Goal: Task Accomplishment & Management: Complete application form

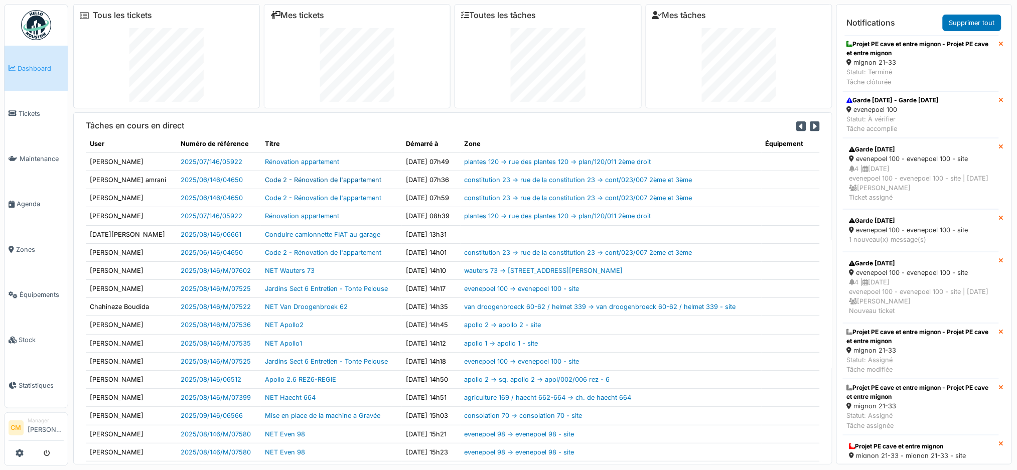
click at [287, 180] on link "Code 2 - Rénovation de l'appartement" at bounding box center [323, 180] width 116 height 8
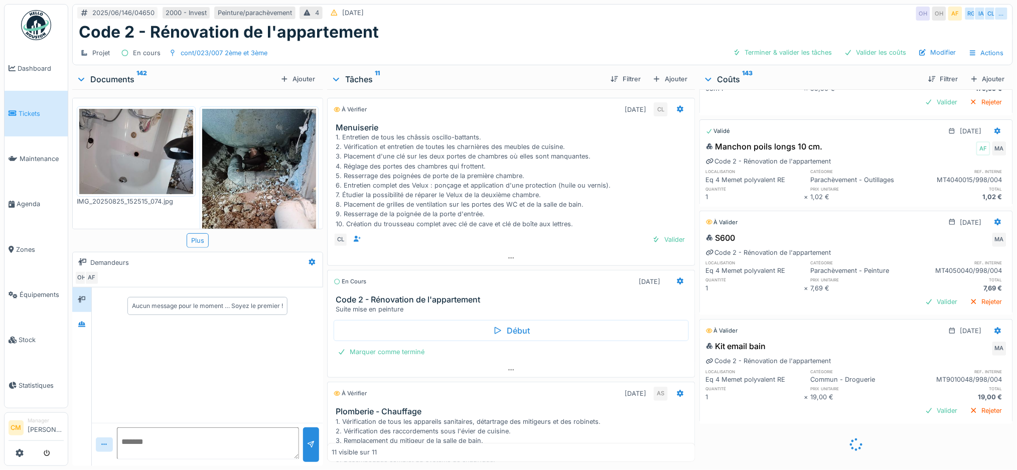
scroll to position [1501, 0]
click at [970, 72] on div "Ajouter" at bounding box center [988, 79] width 43 height 14
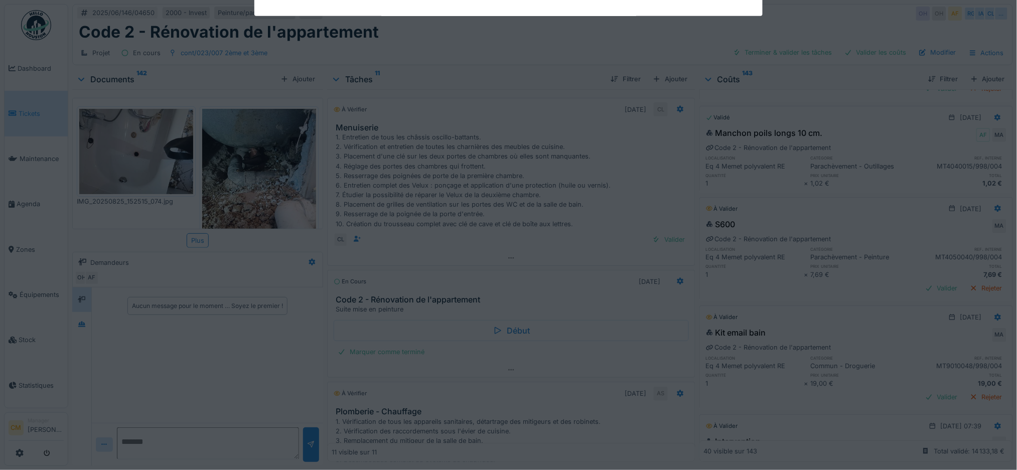
scroll to position [1504, 0]
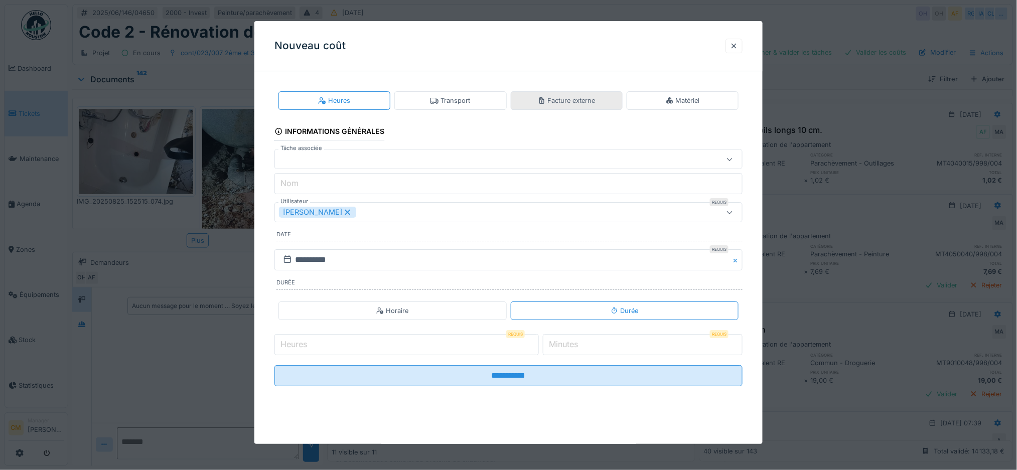
click at [576, 96] on div "Facture externe" at bounding box center [567, 101] width 58 height 10
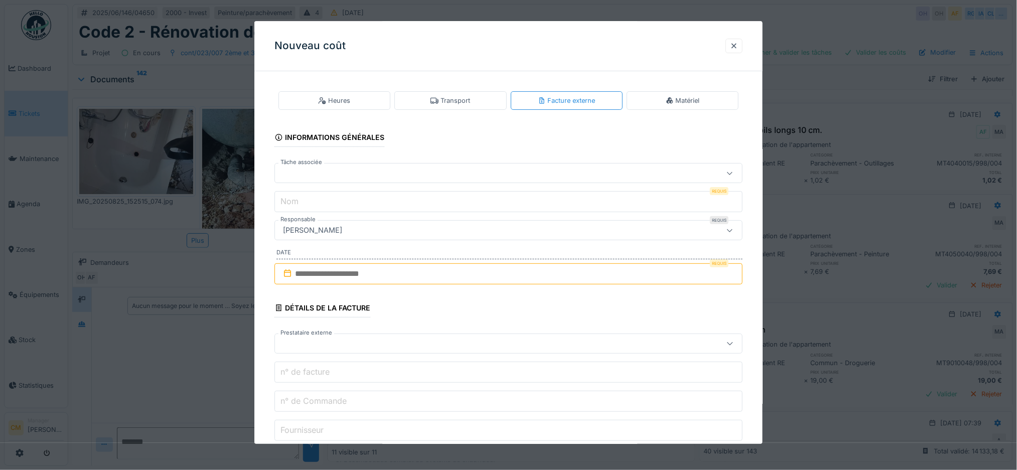
click at [303, 175] on div at bounding box center [482, 173] width 406 height 11
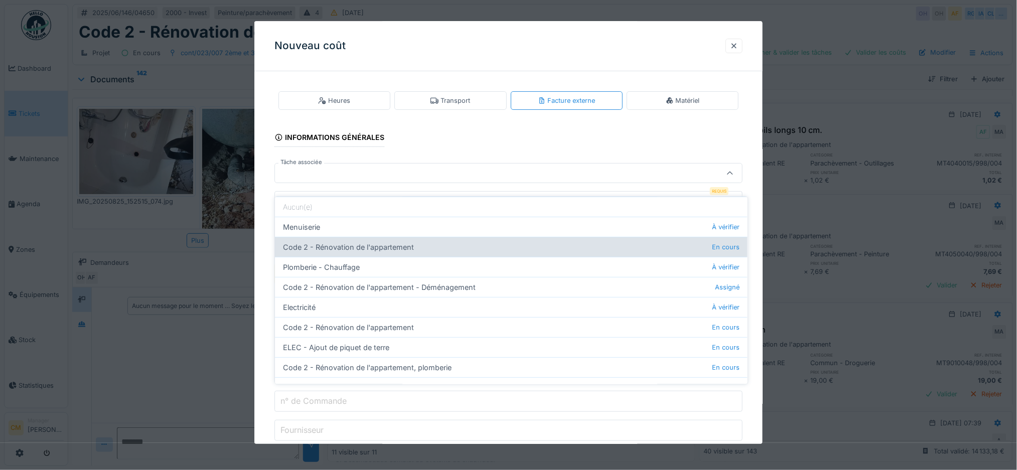
click at [315, 241] on div "Code 2 - Rénovation de l'appartement En cours" at bounding box center [511, 247] width 473 height 20
type input "******"
type input "**********"
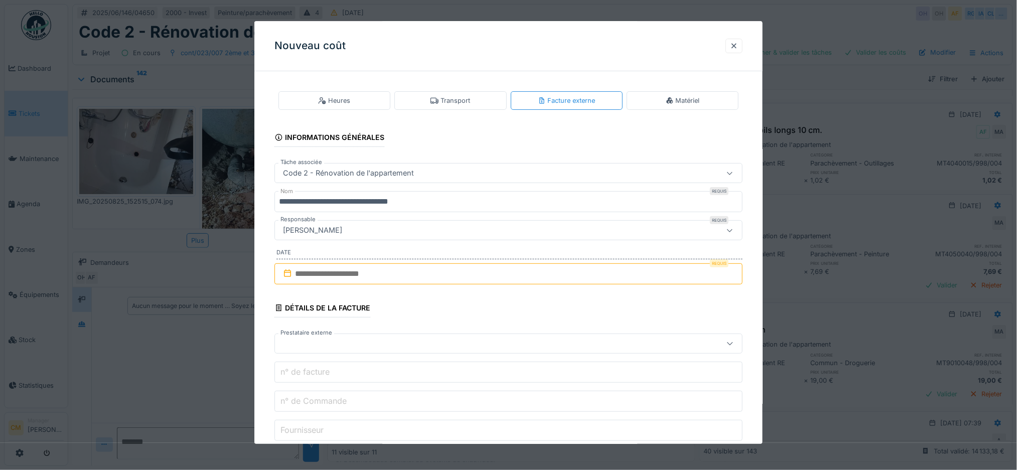
click at [311, 376] on label "n° de facture" at bounding box center [305, 372] width 53 height 12
click at [311, 376] on input "n° de facture" at bounding box center [509, 372] width 469 height 21
click at [323, 350] on div at bounding box center [509, 344] width 469 height 20
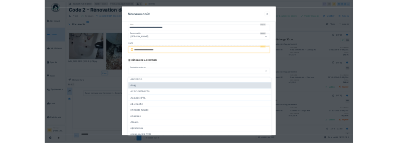
scroll to position [0, 0]
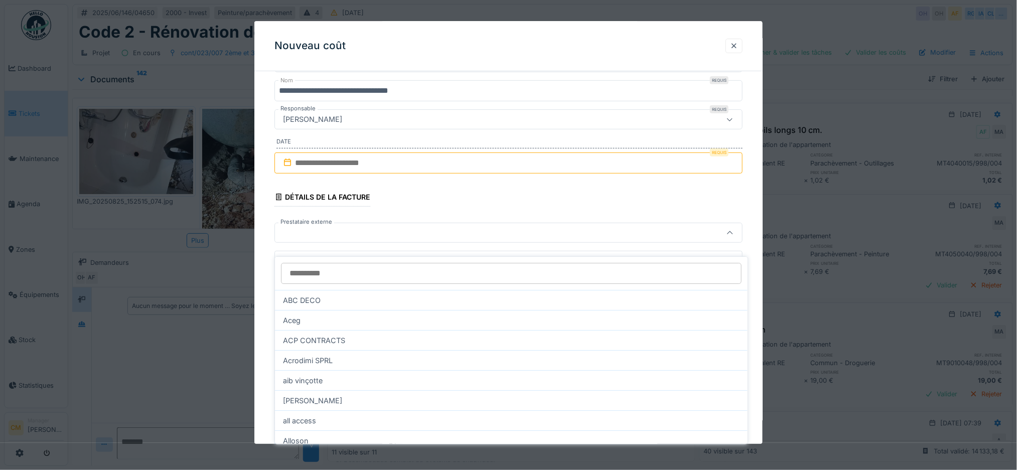
click at [335, 263] on input "Prestataire externe" at bounding box center [511, 273] width 461 height 21
click at [417, 206] on fieldset "**********" at bounding box center [509, 267] width 469 height 599
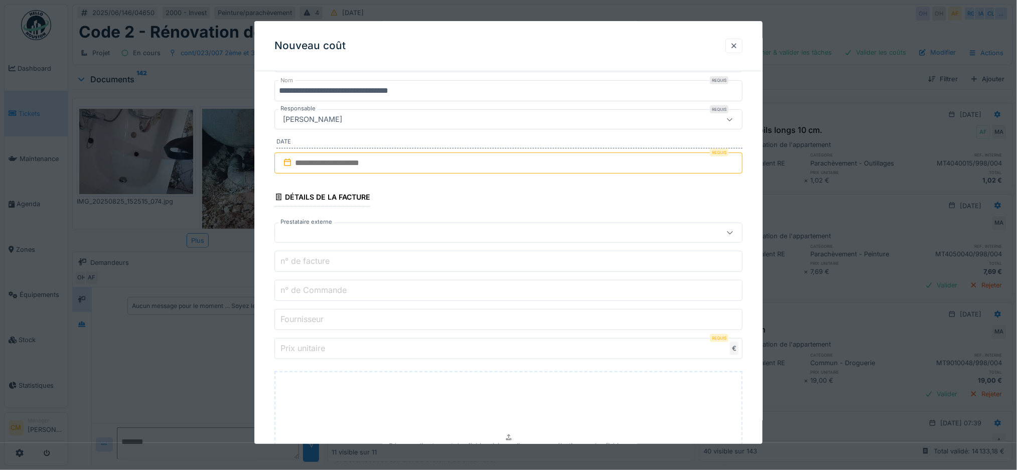
click at [308, 260] on label "n° de facture" at bounding box center [305, 262] width 53 height 12
click at [308, 260] on input "n° de facture" at bounding box center [509, 261] width 469 height 21
click at [319, 290] on label "n° de Commande" at bounding box center [314, 291] width 70 height 12
click at [319, 290] on input "n° de Commande" at bounding box center [509, 290] width 469 height 21
click at [317, 321] on label "Fournisseur" at bounding box center [302, 320] width 47 height 12
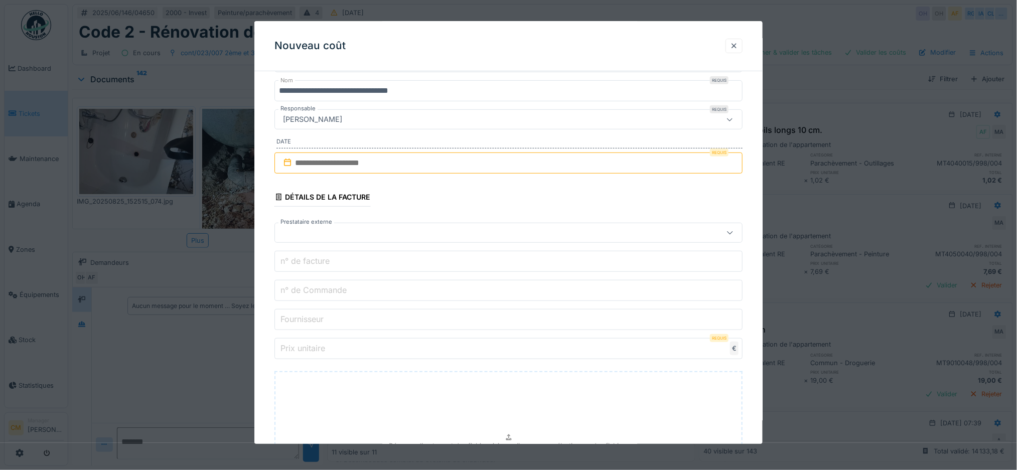
click at [317, 321] on input "Fournisseur" at bounding box center [509, 319] width 469 height 21
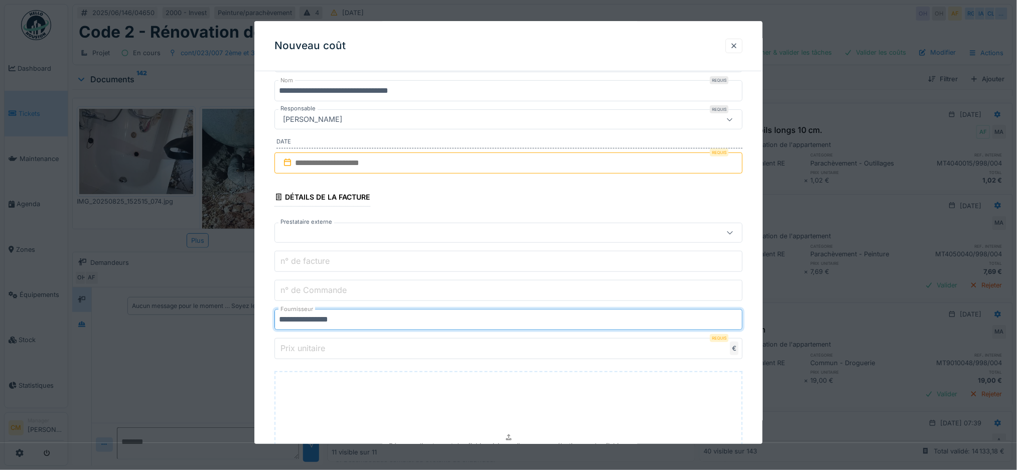
type input "**********"
click at [312, 283] on input "n° de Commande" at bounding box center [509, 290] width 469 height 21
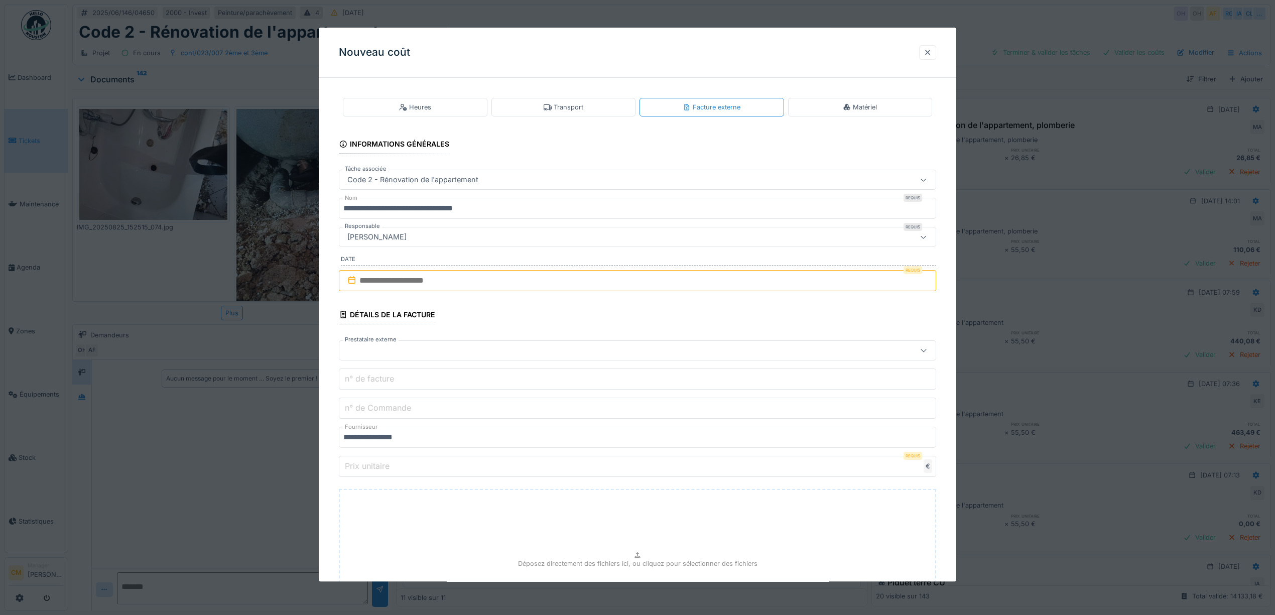
click at [932, 52] on div at bounding box center [928, 53] width 8 height 10
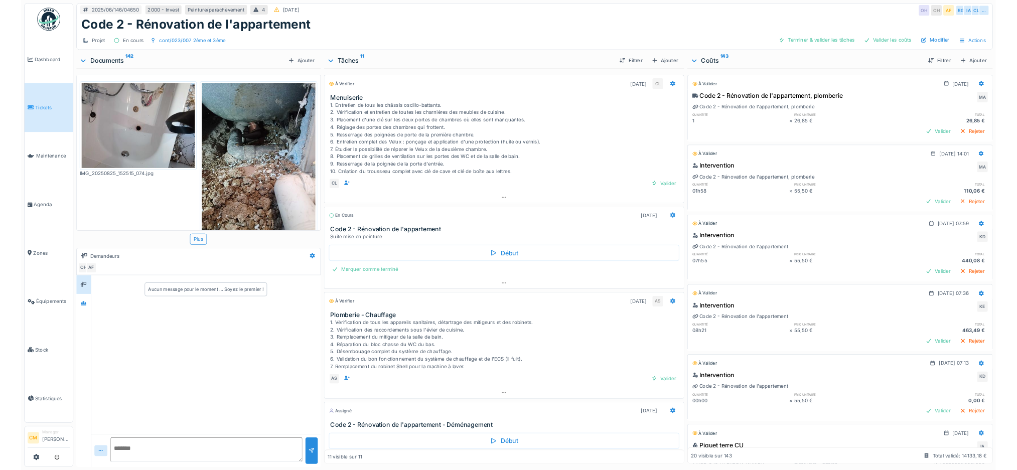
scroll to position [10, 0]
